Goal: Transaction & Acquisition: Subscribe to service/newsletter

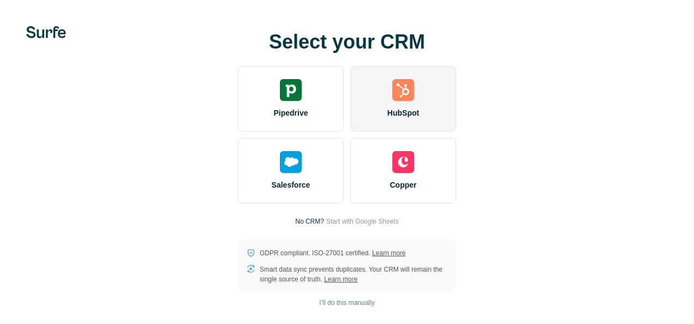
click at [403, 107] on div "HubSpot" at bounding box center [403, 98] width 106 height 65
click at [401, 106] on div "HubSpot" at bounding box center [403, 98] width 106 height 65
click at [404, 78] on div "HubSpot" at bounding box center [403, 98] width 106 height 65
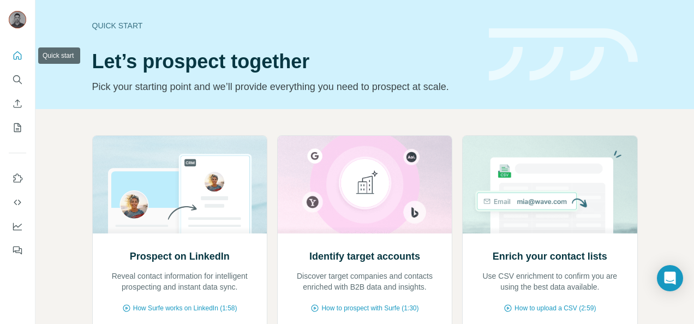
click at [13, 51] on icon "Quick start" at bounding box center [17, 55] width 11 height 11
click at [22, 80] on icon "Search" at bounding box center [17, 79] width 11 height 11
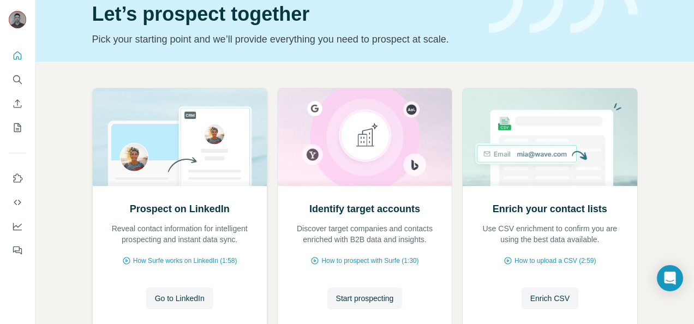
scroll to position [109, 0]
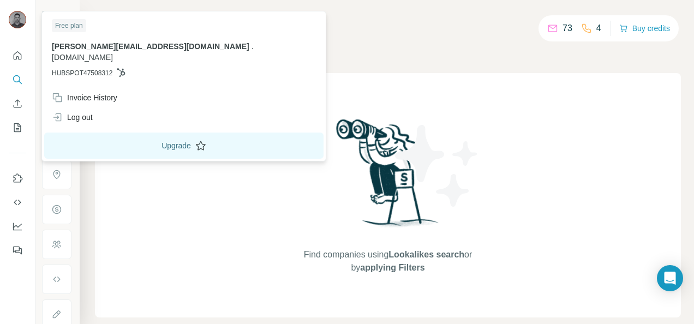
click at [108, 133] on button "Upgrade" at bounding box center [183, 146] width 279 height 26
